Goal: Task Accomplishment & Management: Manage account settings

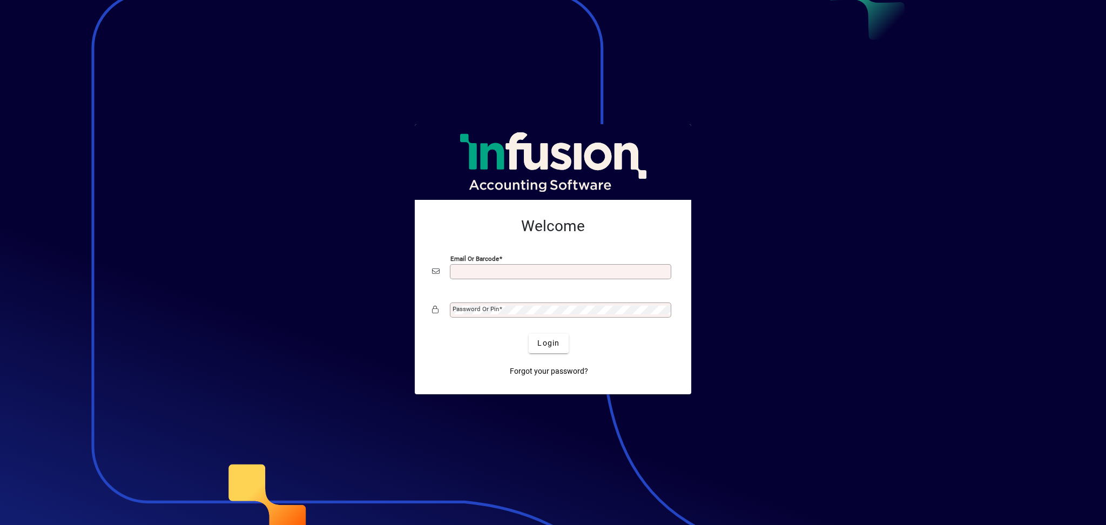
click at [484, 272] on input "Email or Barcode" at bounding box center [562, 271] width 218 height 9
type input "**********"
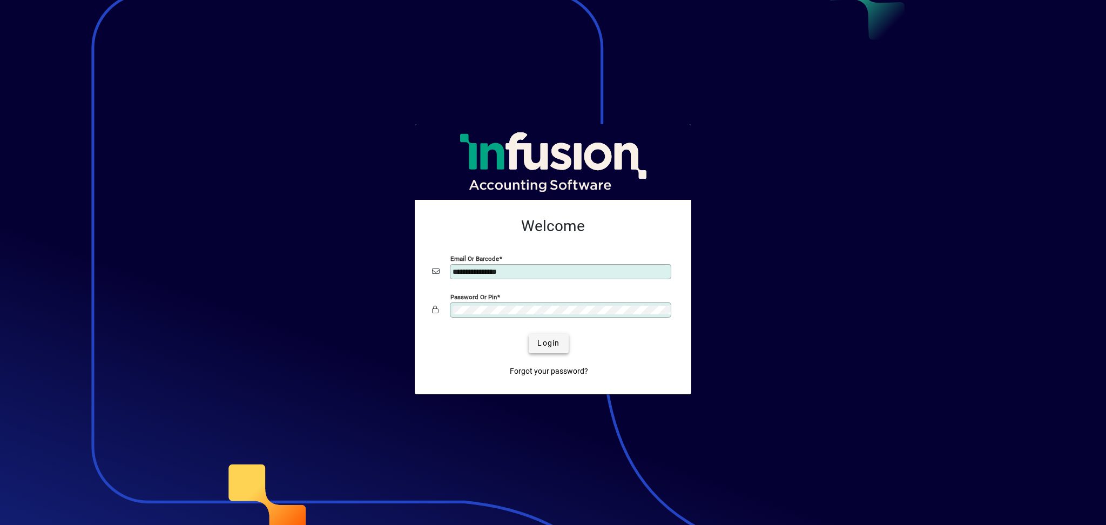
click at [557, 341] on span "Login" at bounding box center [549, 343] width 22 height 11
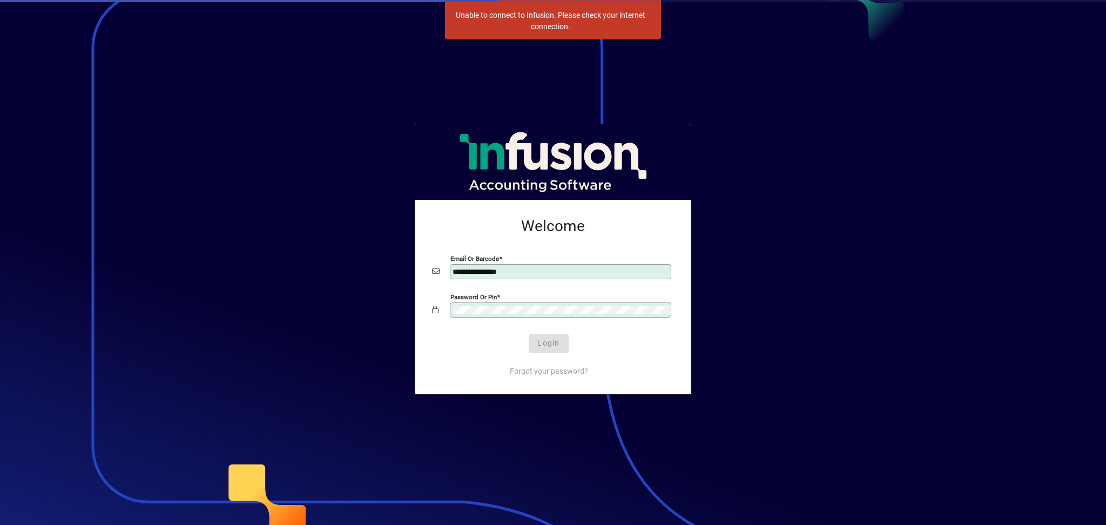
click at [703, 86] on div at bounding box center [553, 262] width 1106 height 525
click at [659, 110] on div at bounding box center [553, 262] width 1106 height 525
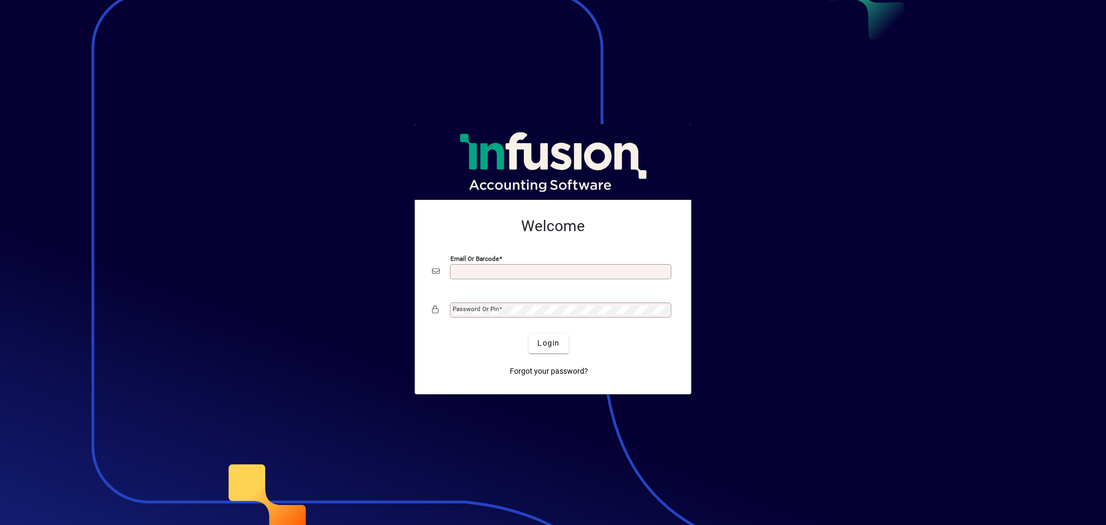
drag, startPoint x: 962, startPoint y: 0, endPoint x: 760, endPoint y: 98, distance: 224.5
click at [762, 98] on div at bounding box center [553, 262] width 1106 height 525
click at [512, 269] on input "Email or Barcode" at bounding box center [562, 271] width 218 height 9
type input "**********"
click at [529, 316] on div "Password or Pin" at bounding box center [560, 310] width 221 height 15
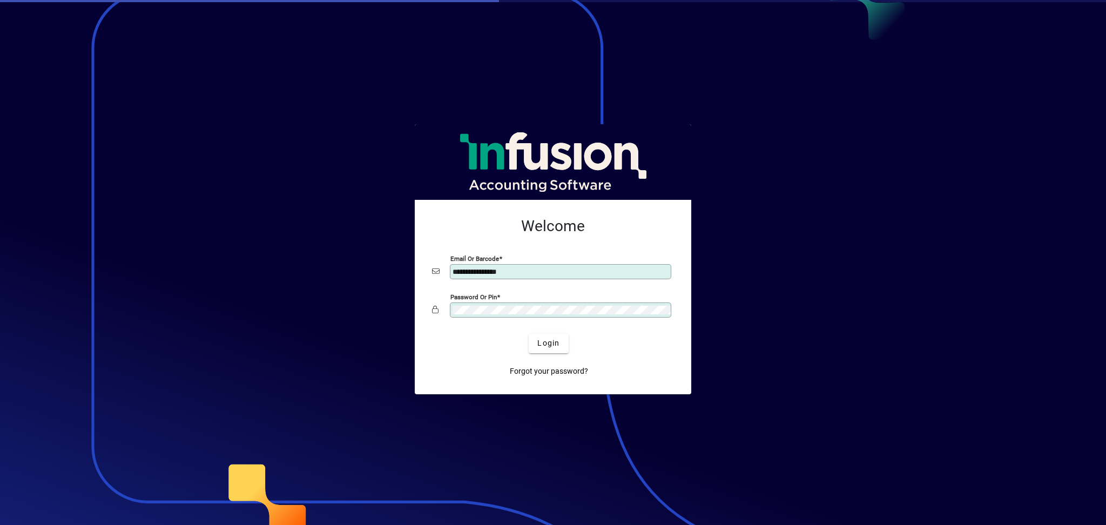
click at [529, 334] on button "Login" at bounding box center [548, 343] width 39 height 19
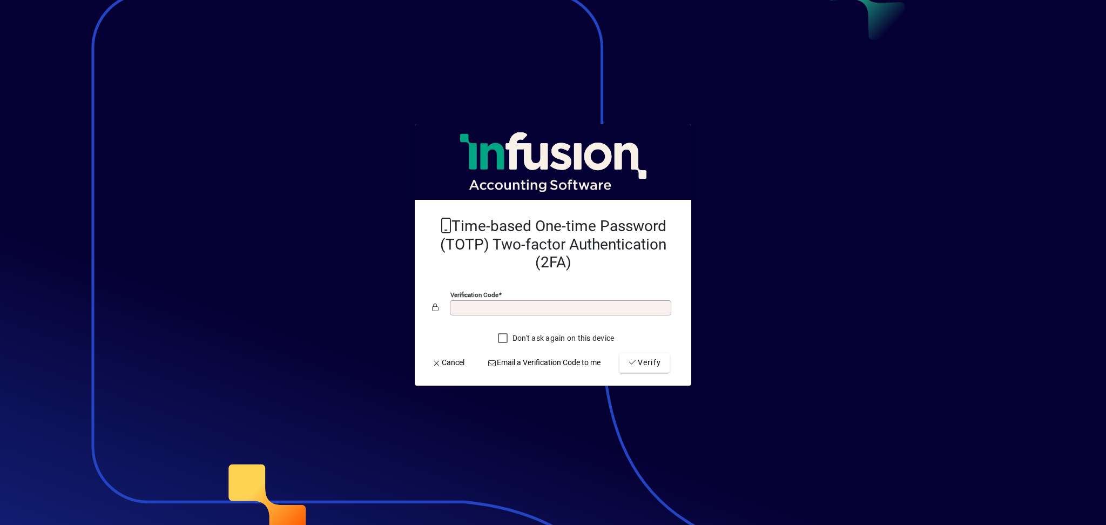
drag, startPoint x: 0, startPoint y: 0, endPoint x: 808, endPoint y: 98, distance: 813.6
click at [808, 98] on div at bounding box center [553, 262] width 1106 height 525
click at [568, 305] on input "Verification code" at bounding box center [562, 308] width 218 height 9
type input "******"
click at [652, 362] on span "Verify" at bounding box center [644, 362] width 33 height 11
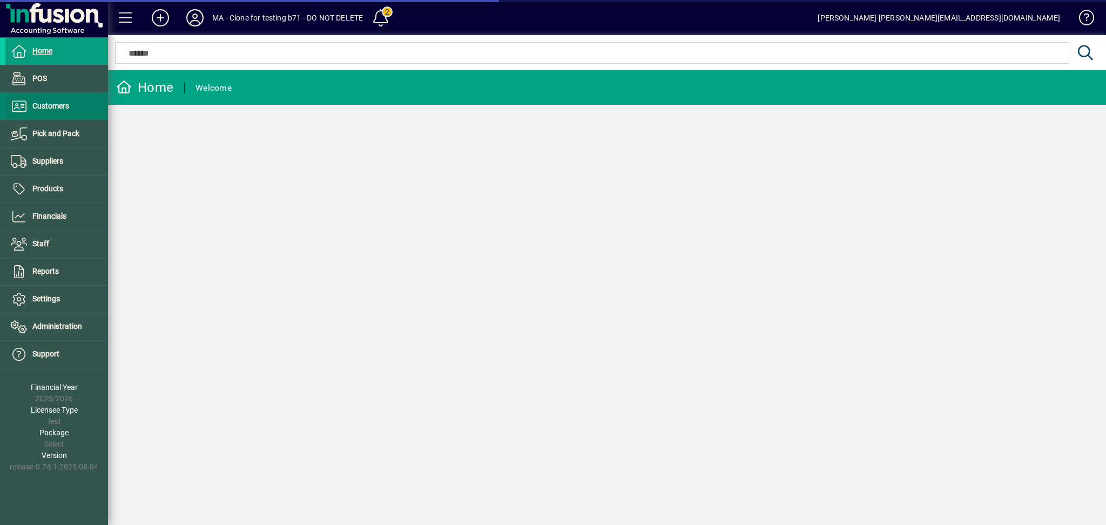
click at [39, 104] on span "Customers" at bounding box center [50, 106] width 37 height 9
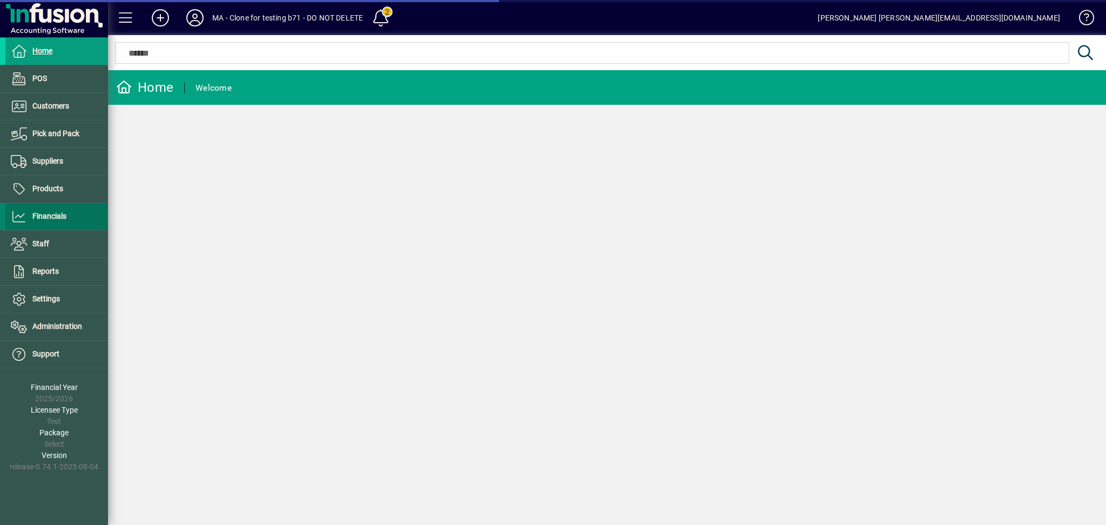
click at [52, 212] on span "Financials" at bounding box center [49, 216] width 34 height 9
